Goal: Information Seeking & Learning: Learn about a topic

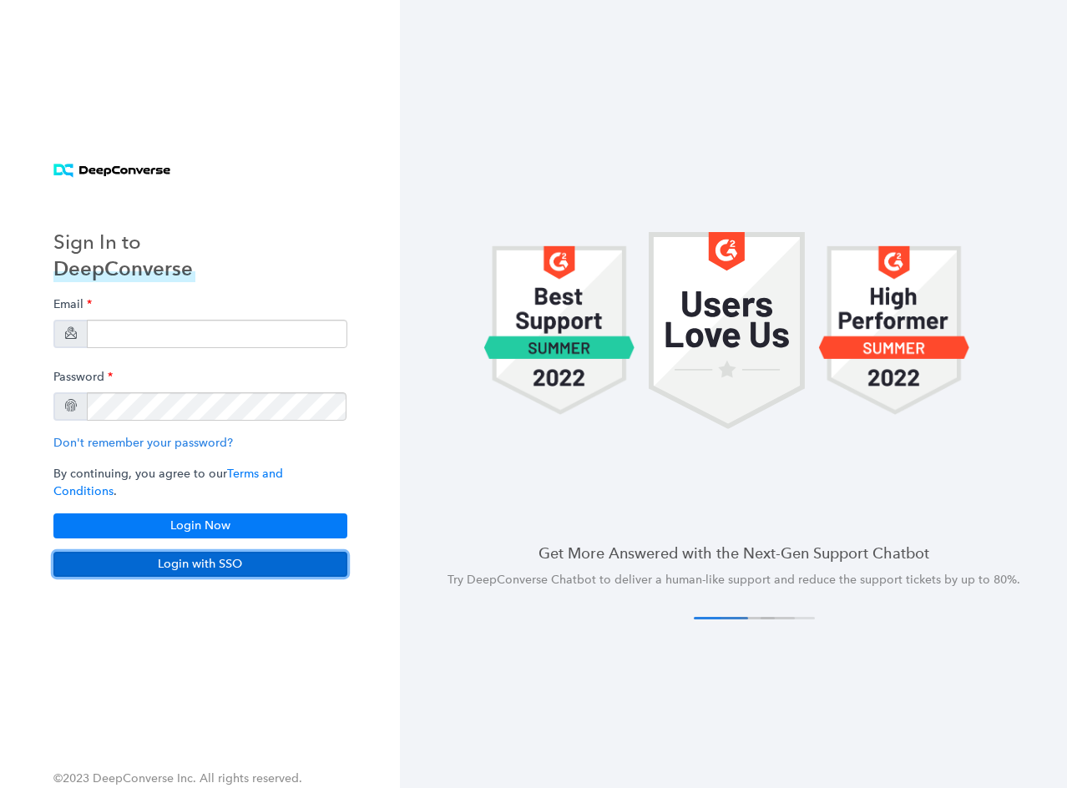
click at [195, 556] on button "Login with SSO" at bounding box center [200, 564] width 294 height 25
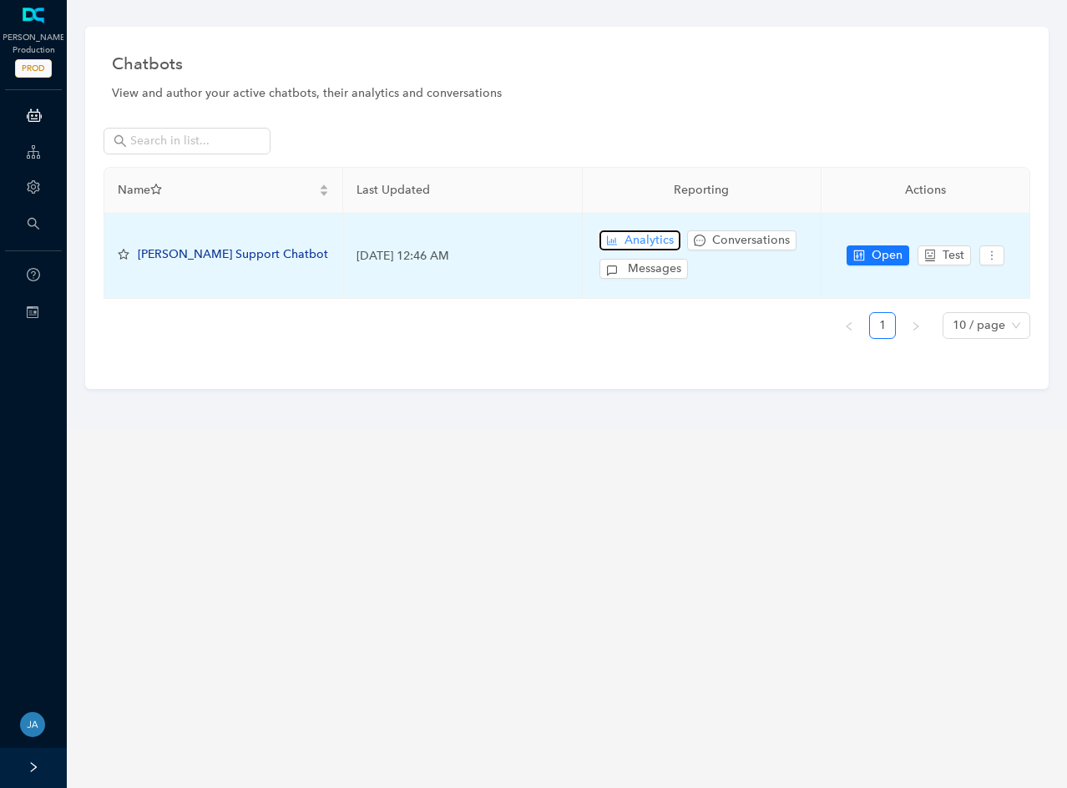
click at [641, 239] on span "Analytics" at bounding box center [648, 240] width 49 height 18
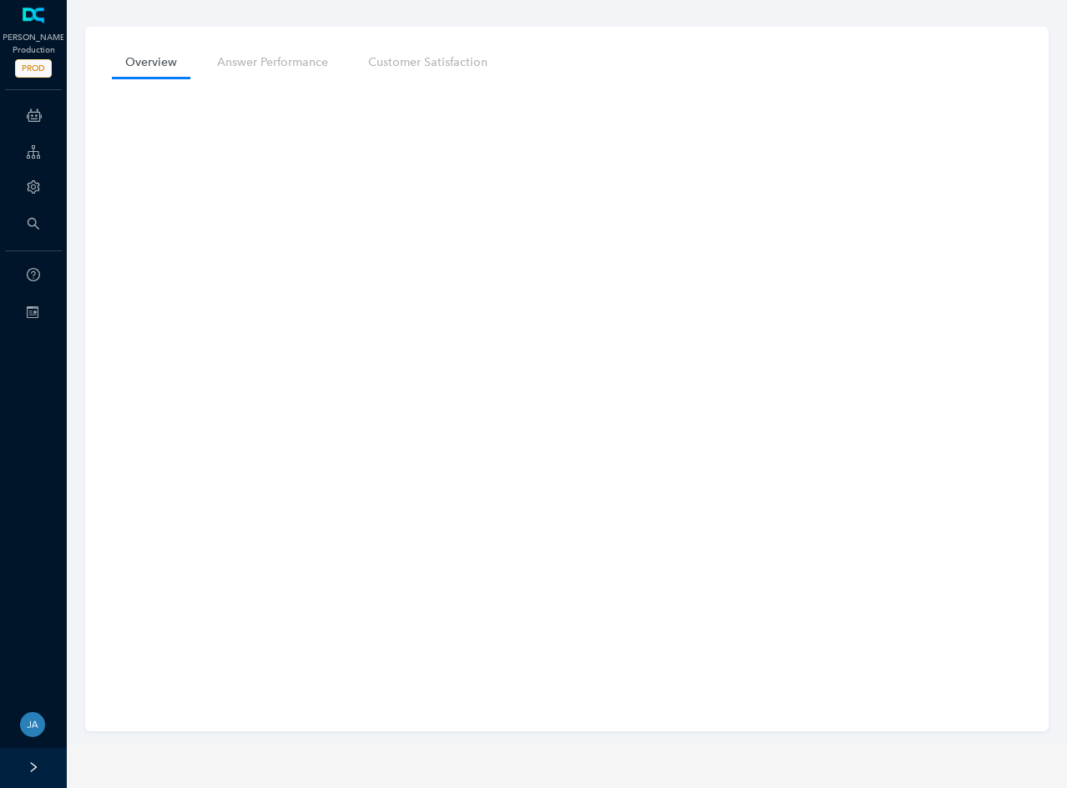
click at [105, 367] on div "Overview Answer Performance Customer Satisfaction" at bounding box center [566, 379] width 963 height 705
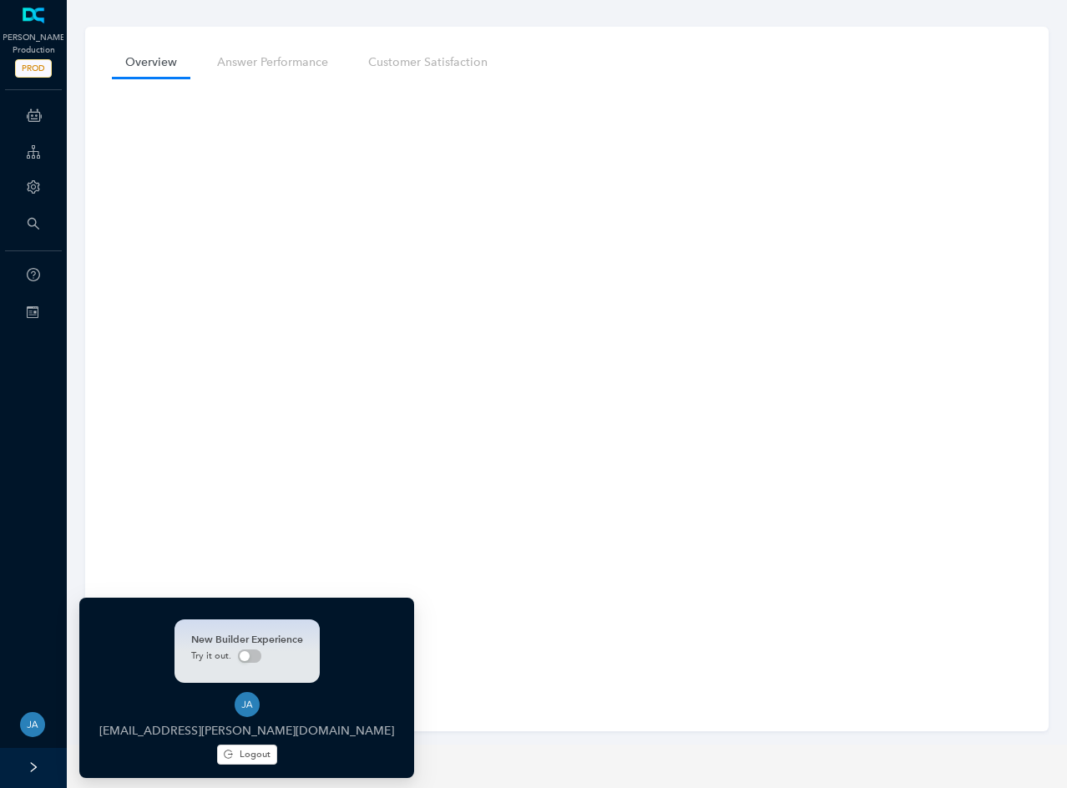
click at [31, 716] on img at bounding box center [32, 724] width 25 height 25
click at [31, 723] on img at bounding box center [32, 724] width 25 height 25
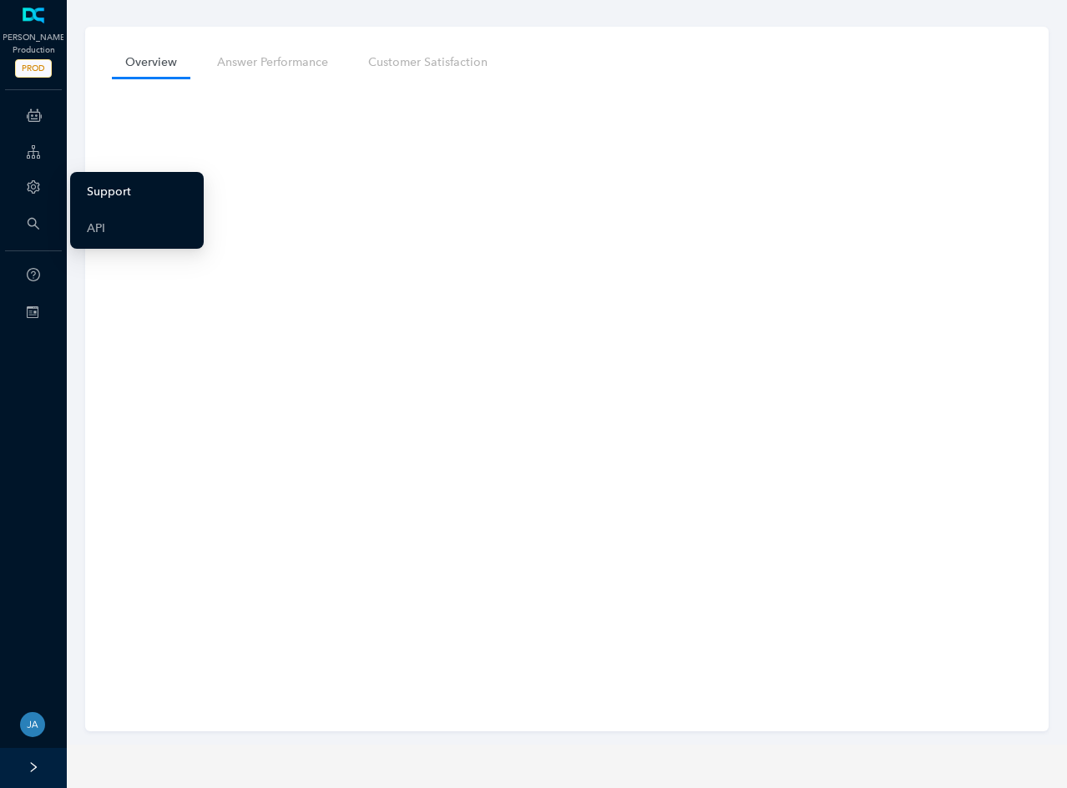
click at [100, 191] on link "Support" at bounding box center [109, 191] width 44 height 33
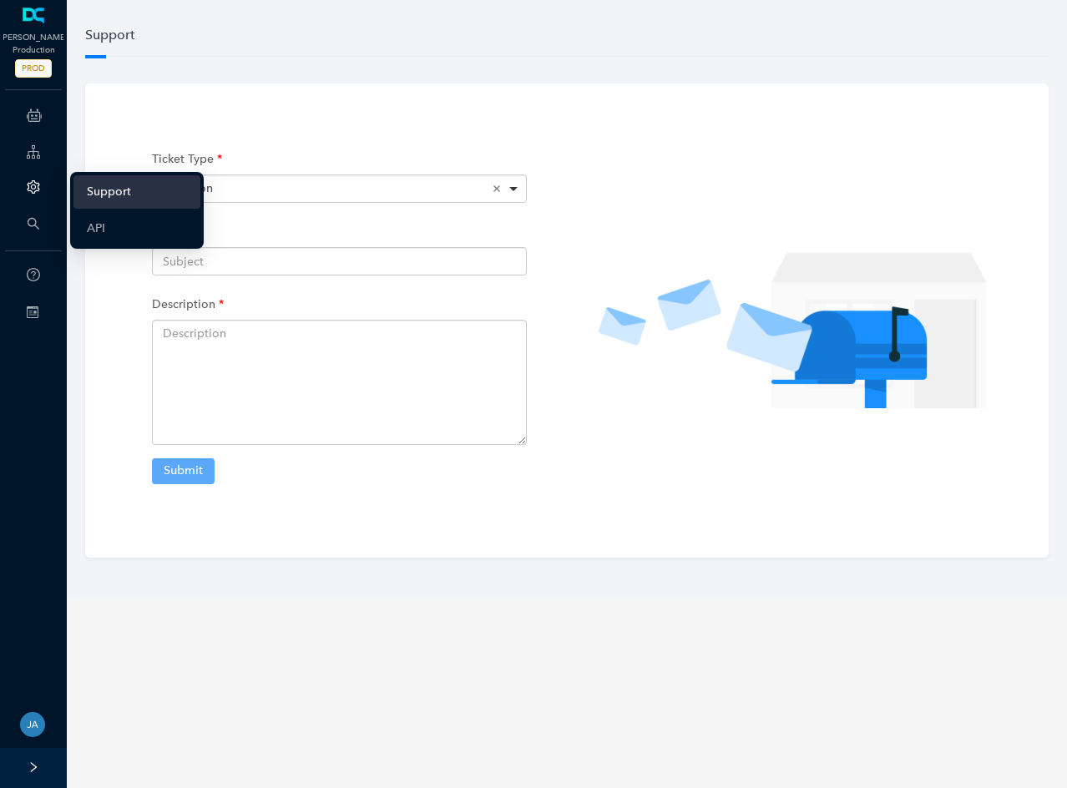
click at [29, 185] on icon "setting" at bounding box center [33, 186] width 13 height 13
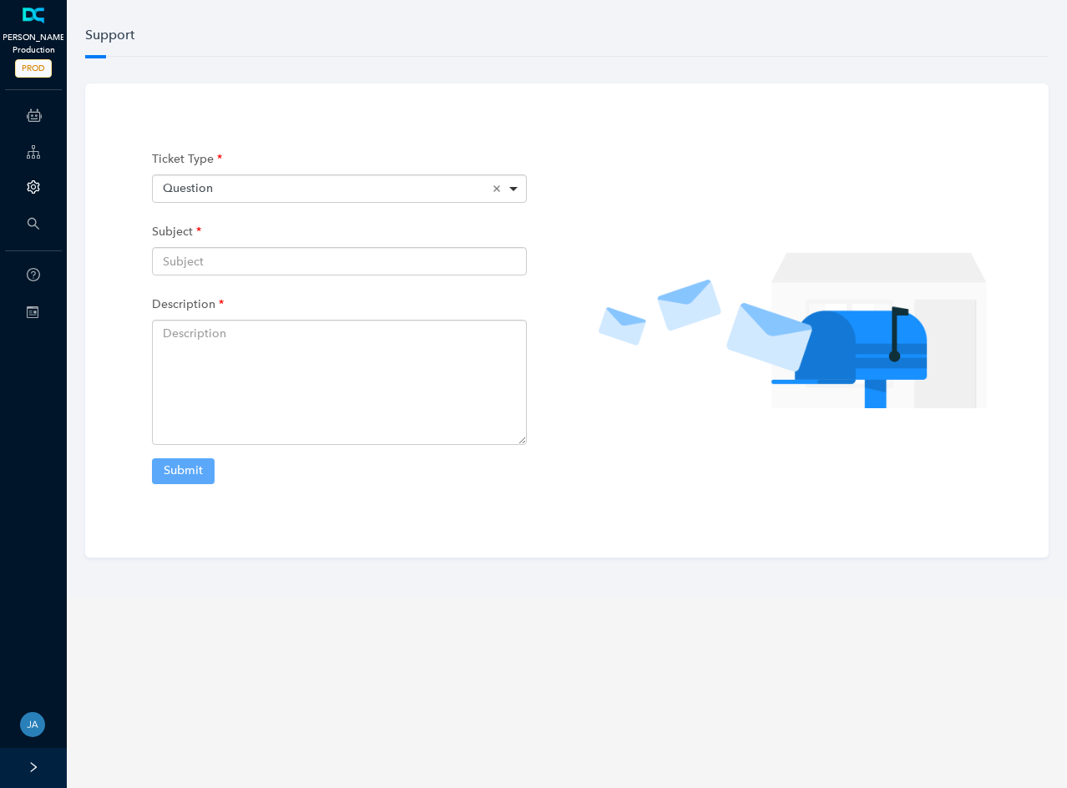
click at [34, 24] on link at bounding box center [34, 16] width 28 height 17
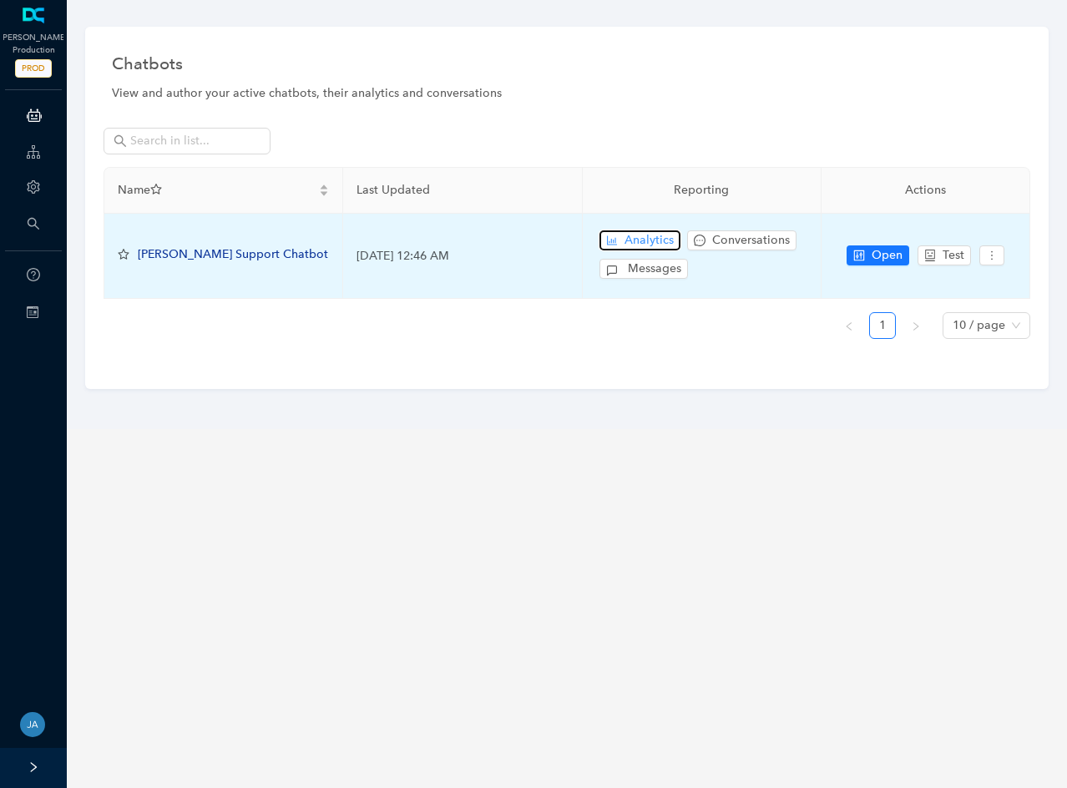
click at [629, 247] on span "Analytics" at bounding box center [648, 240] width 49 height 18
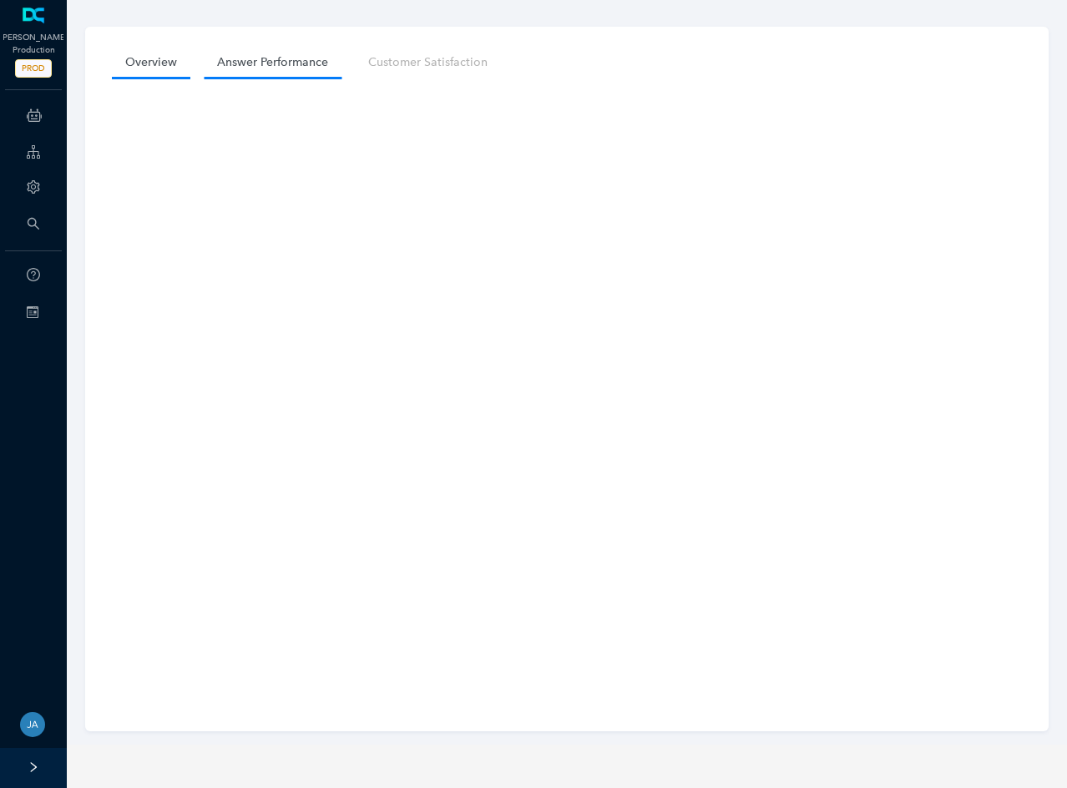
click at [255, 67] on link "Answer Performance" at bounding box center [273, 62] width 138 height 31
click at [438, 58] on link "Customer Satisfaction" at bounding box center [428, 62] width 146 height 31
click at [265, 58] on link "Answer Performance" at bounding box center [273, 62] width 138 height 31
click at [155, 63] on link "Overview" at bounding box center [151, 62] width 78 height 31
click at [425, 67] on link "Customer Satisfaction" at bounding box center [428, 62] width 146 height 31
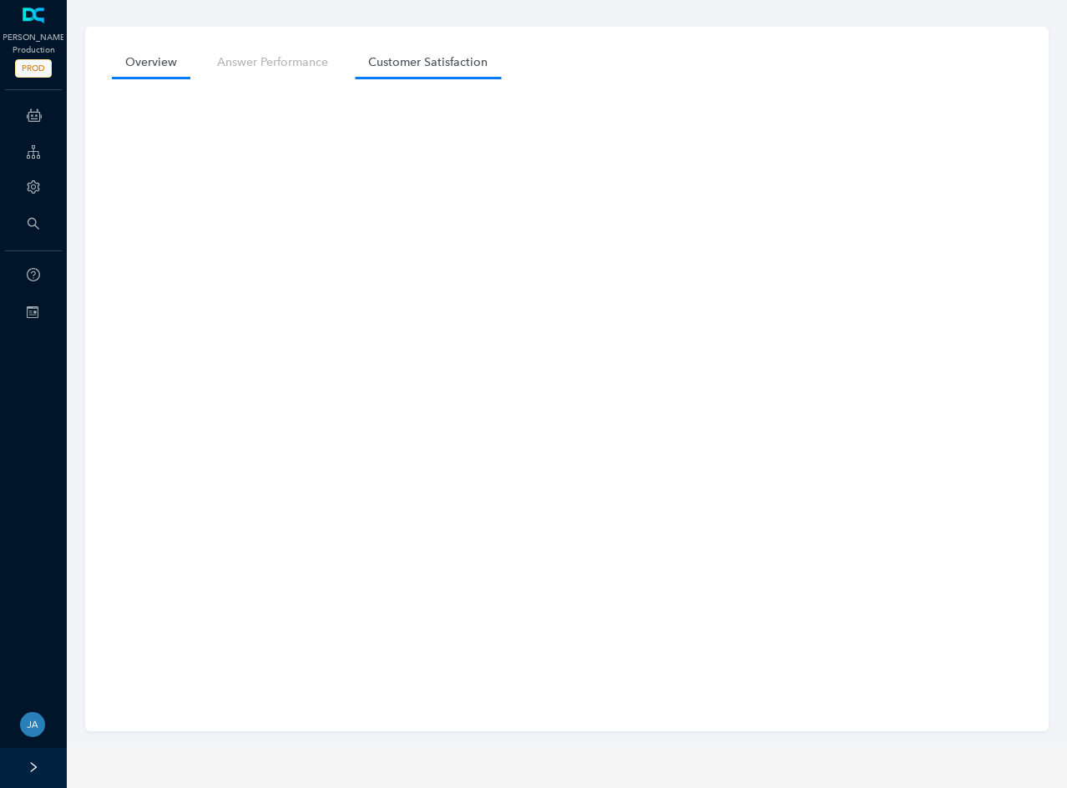
click at [149, 62] on link "Overview" at bounding box center [151, 62] width 78 height 31
click at [408, 64] on link "Customer Satisfaction" at bounding box center [428, 62] width 146 height 31
click at [278, 62] on link "Answer Performance" at bounding box center [273, 62] width 138 height 31
click at [410, 59] on link "Customer Satisfaction" at bounding box center [428, 62] width 146 height 31
click at [265, 59] on link "Answer Performance" at bounding box center [273, 62] width 138 height 31
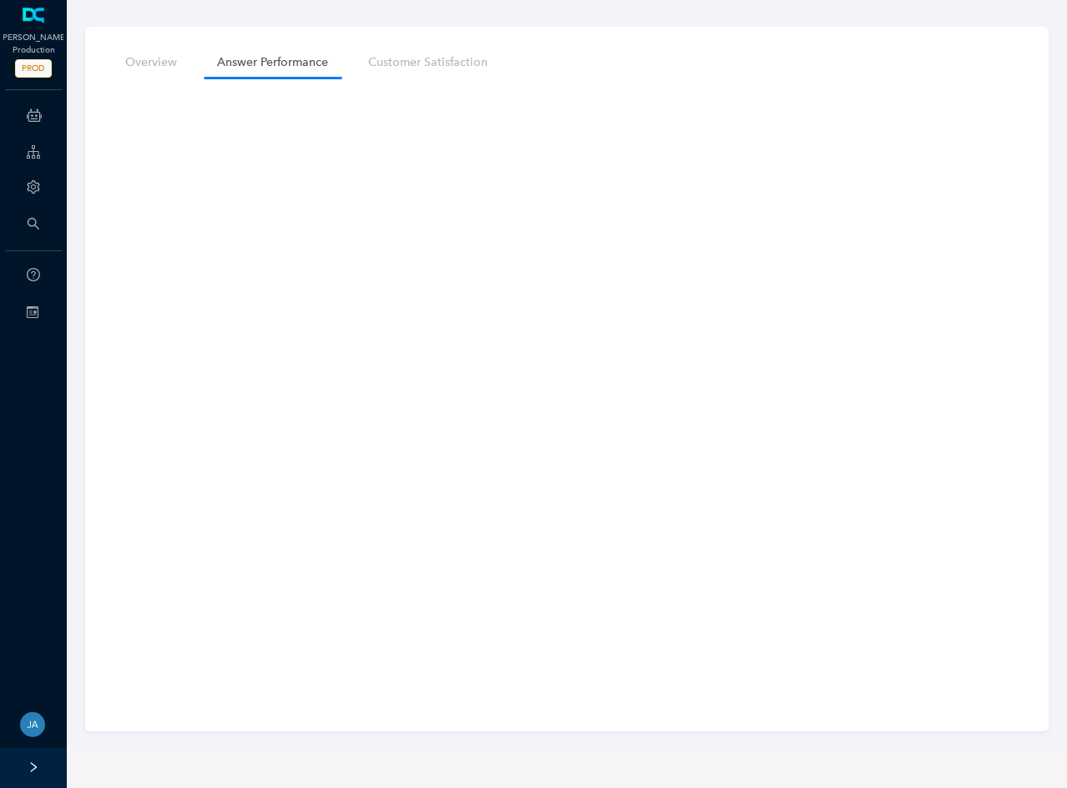
click at [769, 32] on div "Overview Answer Performance Customer Satisfaction" at bounding box center [566, 379] width 963 height 705
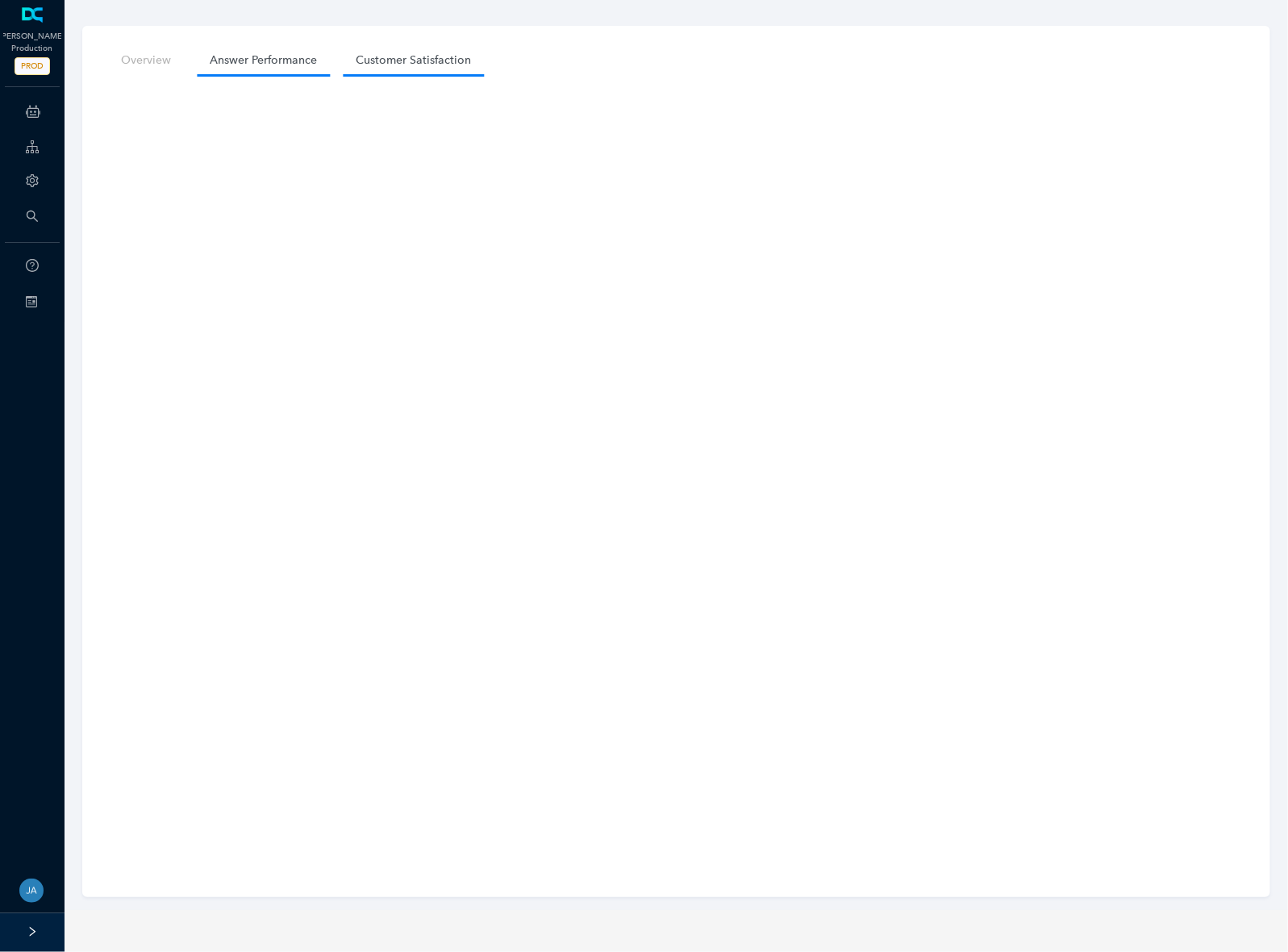
click at [412, 67] on link "Customer Satisfaction" at bounding box center [414, 60] width 141 height 30
